Goal: Information Seeking & Learning: Understand process/instructions

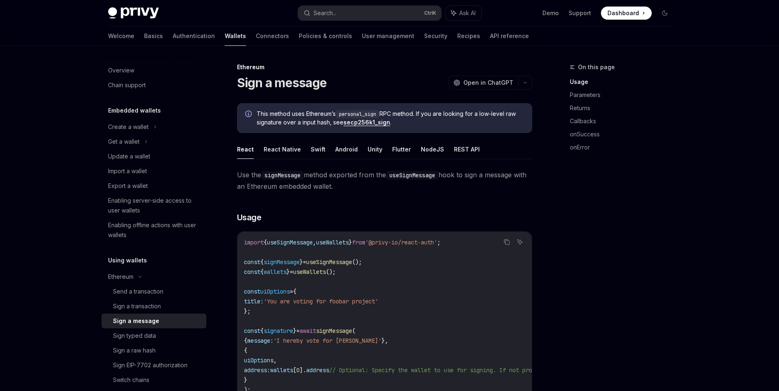
scroll to position [42, 0]
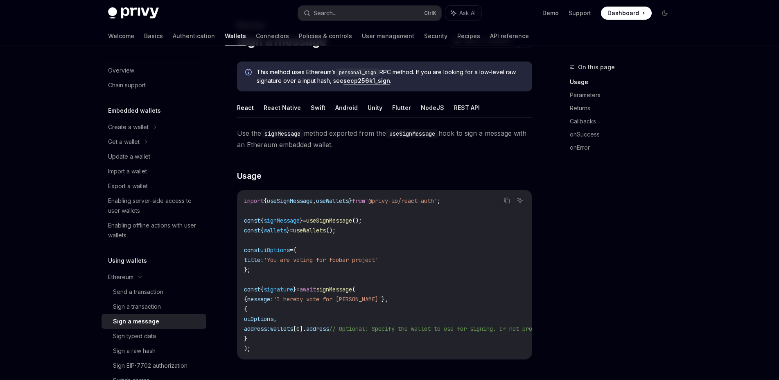
type textarea "*"
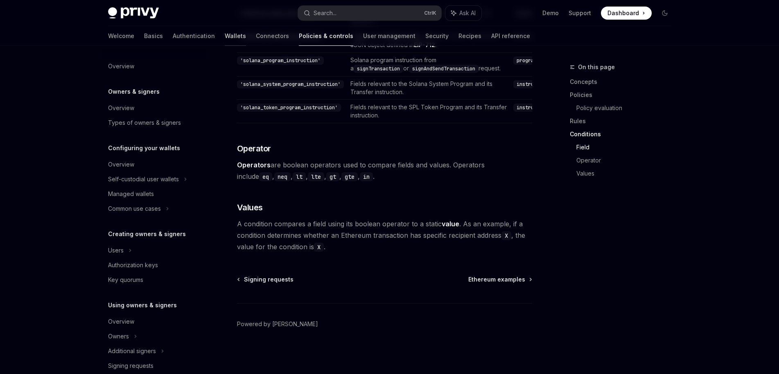
click at [225, 36] on link "Wallets" at bounding box center [235, 36] width 21 height 20
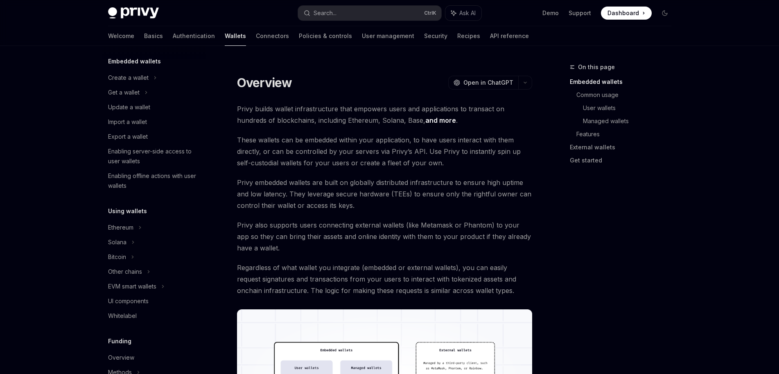
scroll to position [98, 0]
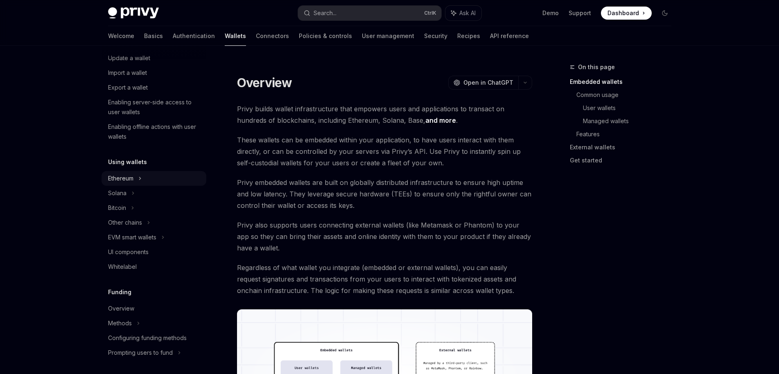
click at [136, 36] on div "Ethereum" at bounding box center [154, 28] width 105 height 15
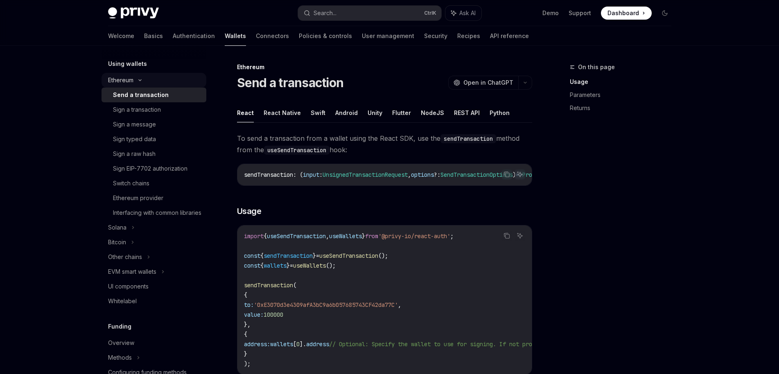
scroll to position [246, 0]
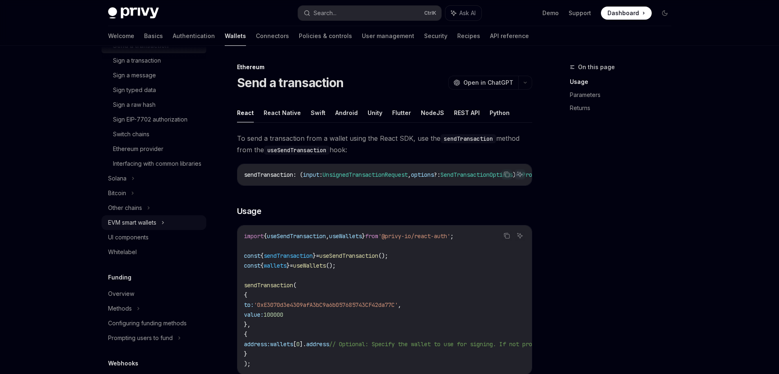
click at [126, 228] on div "EVM smart wallets" at bounding box center [132, 223] width 48 height 10
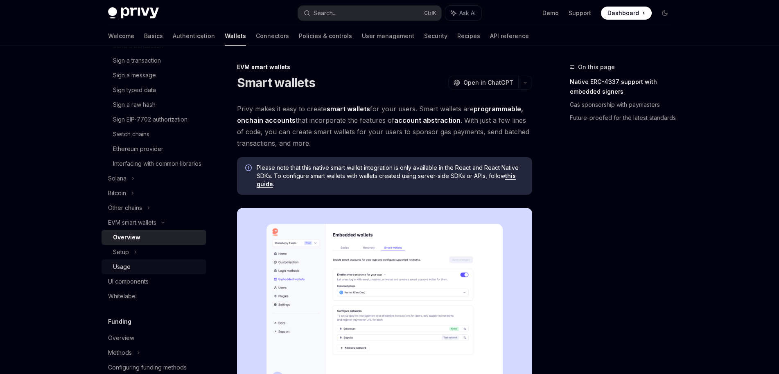
scroll to position [295, 0]
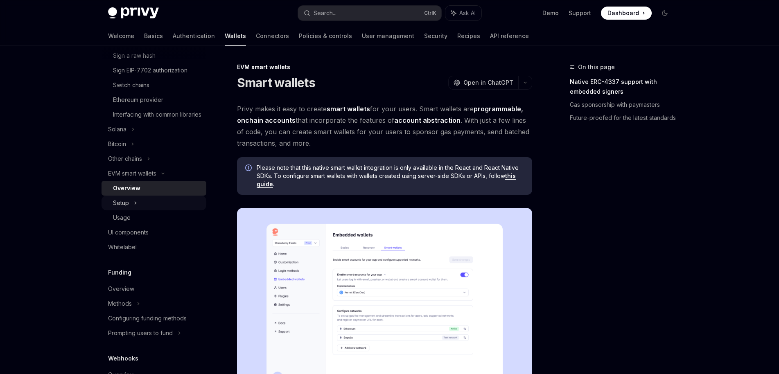
click at [127, 211] on div "Setup" at bounding box center [154, 203] width 105 height 15
type textarea "*"
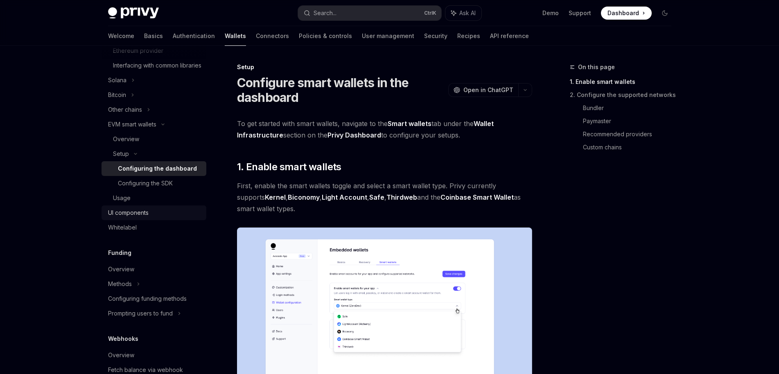
scroll to position [393, 0]
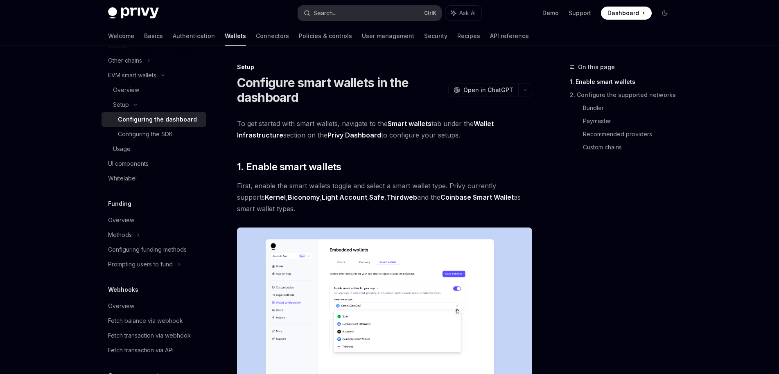
click at [342, 18] on button "Search... Ctrl K" at bounding box center [369, 13] width 143 height 15
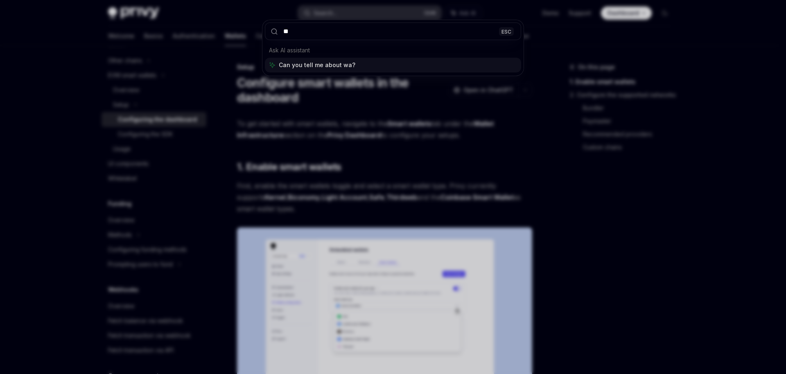
type input "***"
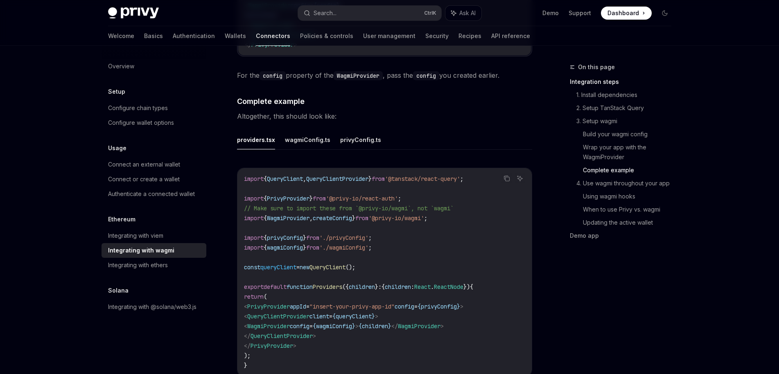
scroll to position [1466, 0]
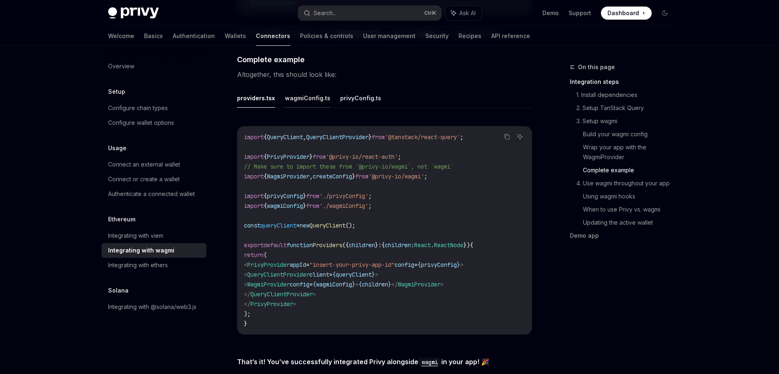
click at [304, 91] on button "wagmiConfig.ts" at bounding box center [307, 97] width 45 height 19
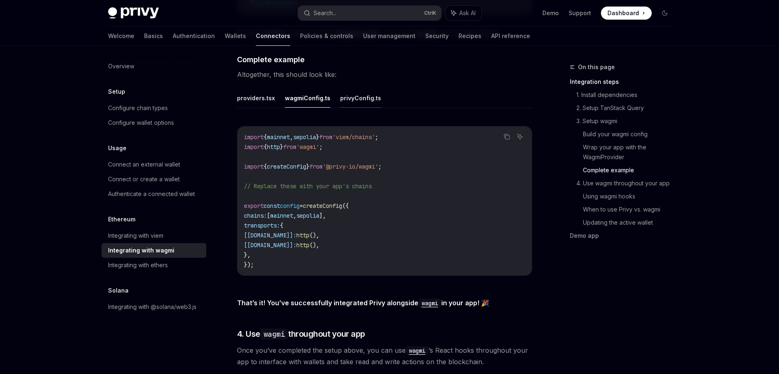
click at [342, 94] on button "privyConfig.ts" at bounding box center [360, 97] width 41 height 19
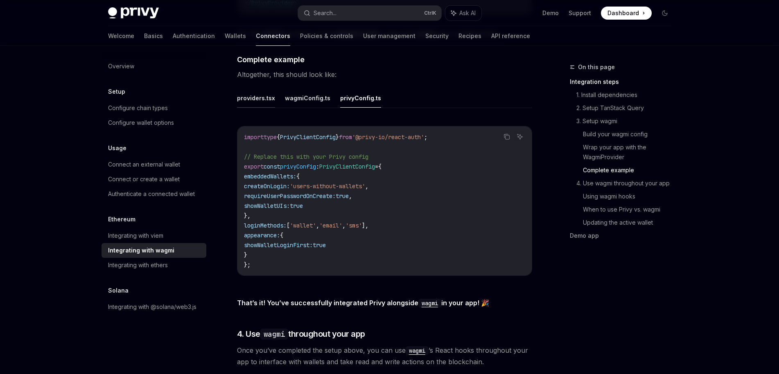
click at [265, 95] on button "providers.tsx" at bounding box center [256, 97] width 38 height 19
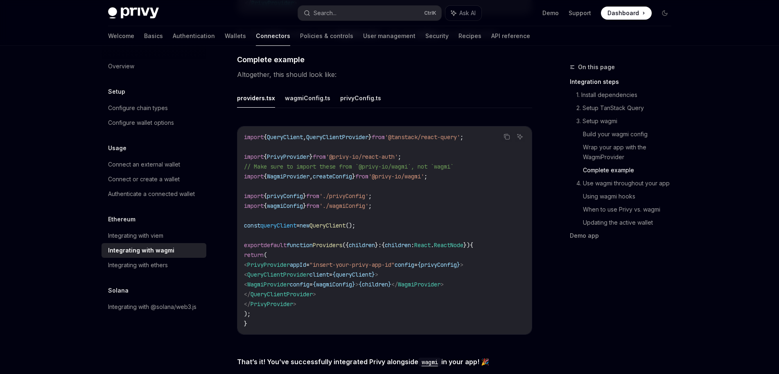
type textarea "*"
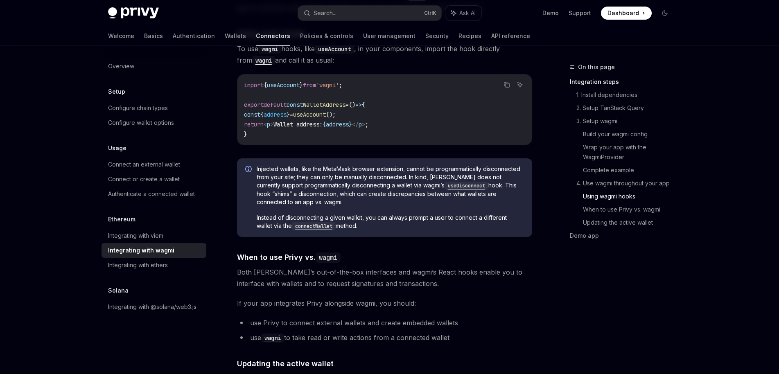
scroll to position [1838, 0]
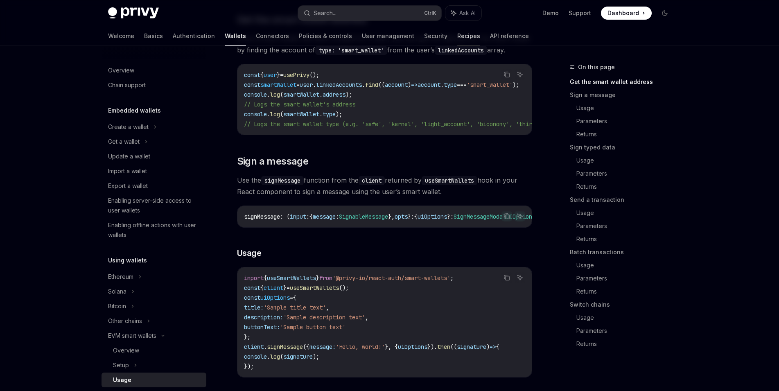
scroll to position [209, 0]
